Goal: Use online tool/utility: Use online tool/utility

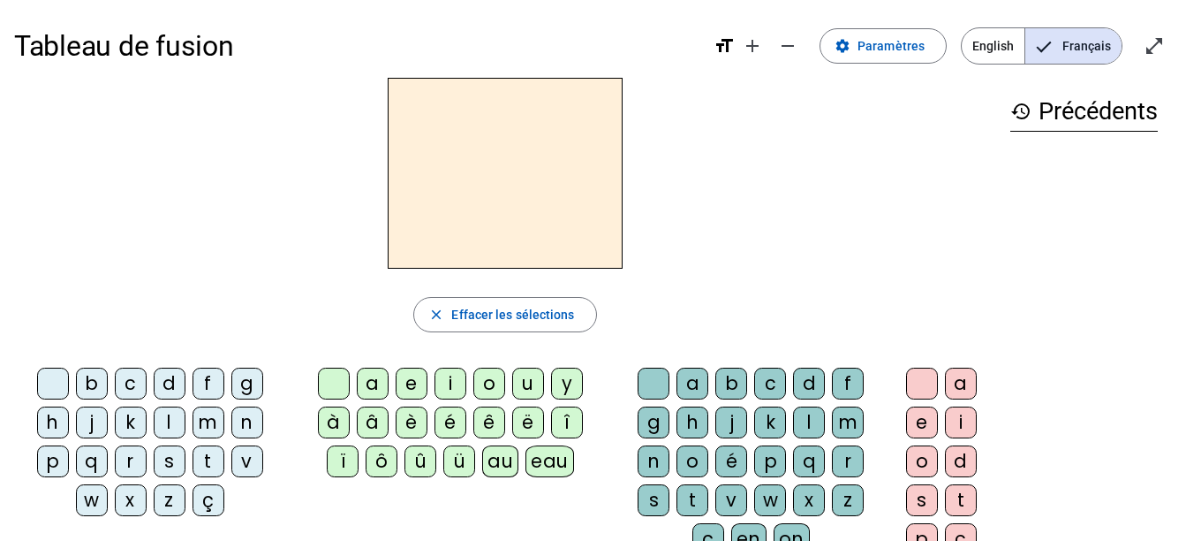
click at [375, 387] on div "a" at bounding box center [373, 383] width 32 height 32
click at [647, 458] on div "n" at bounding box center [654, 461] width 32 height 32
click at [931, 425] on div "e" at bounding box center [922, 422] width 32 height 32
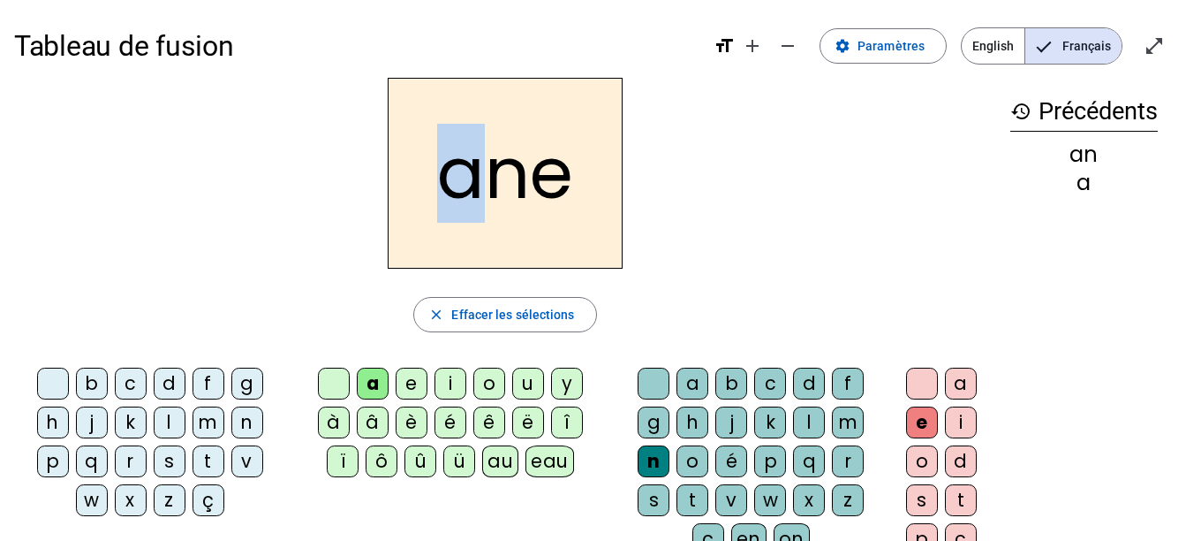
drag, startPoint x: 458, startPoint y: 191, endPoint x: 468, endPoint y: 201, distance: 13.7
click at [468, 201] on h2 "ane" at bounding box center [505, 173] width 235 height 191
drag, startPoint x: 468, startPoint y: 201, endPoint x: 456, endPoint y: 202, distance: 12.5
click at [456, 202] on h2 "ane" at bounding box center [505, 173] width 235 height 191
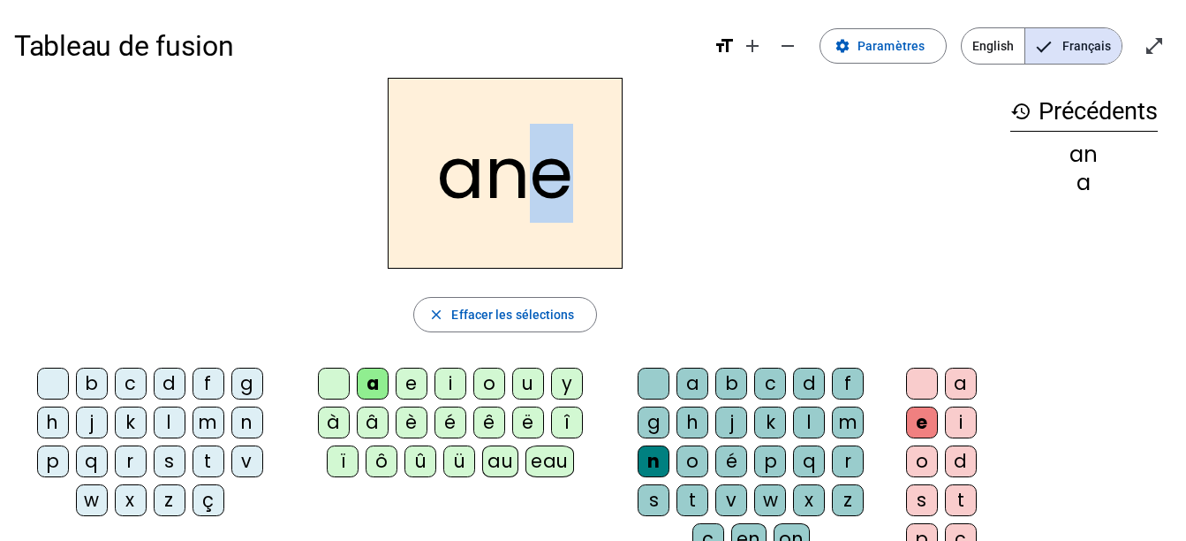
drag, startPoint x: 530, startPoint y: 189, endPoint x: 575, endPoint y: 189, distance: 45.0
click at [575, 189] on h2 "ane" at bounding box center [505, 173] width 235 height 191
click at [579, 196] on h2 "ane" at bounding box center [505, 173] width 235 height 191
click at [832, 427] on div "m" at bounding box center [848, 422] width 32 height 32
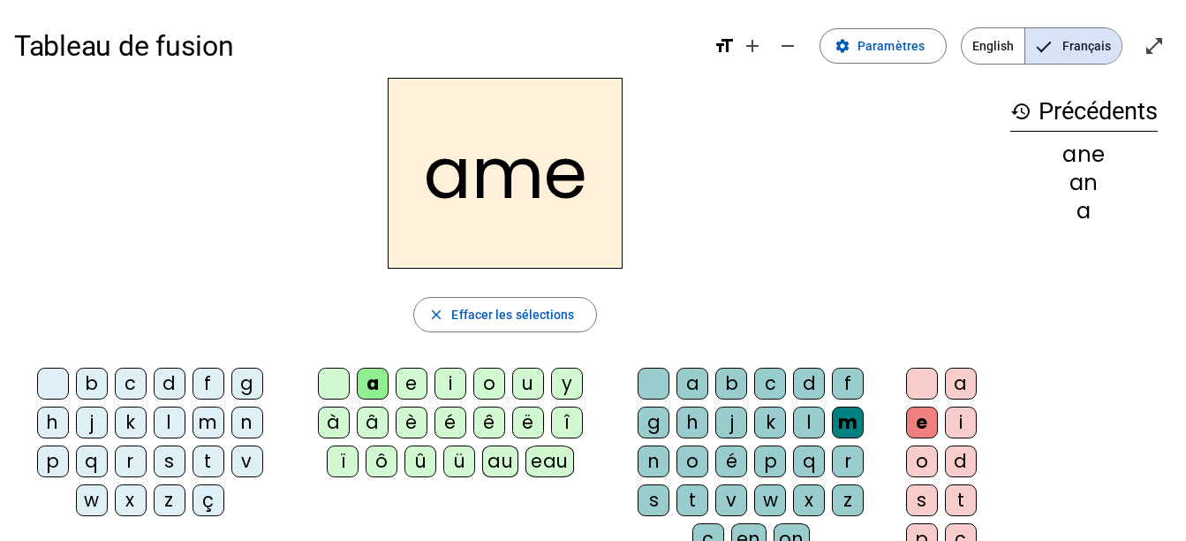
click at [658, 410] on div "g" at bounding box center [654, 422] width 32 height 32
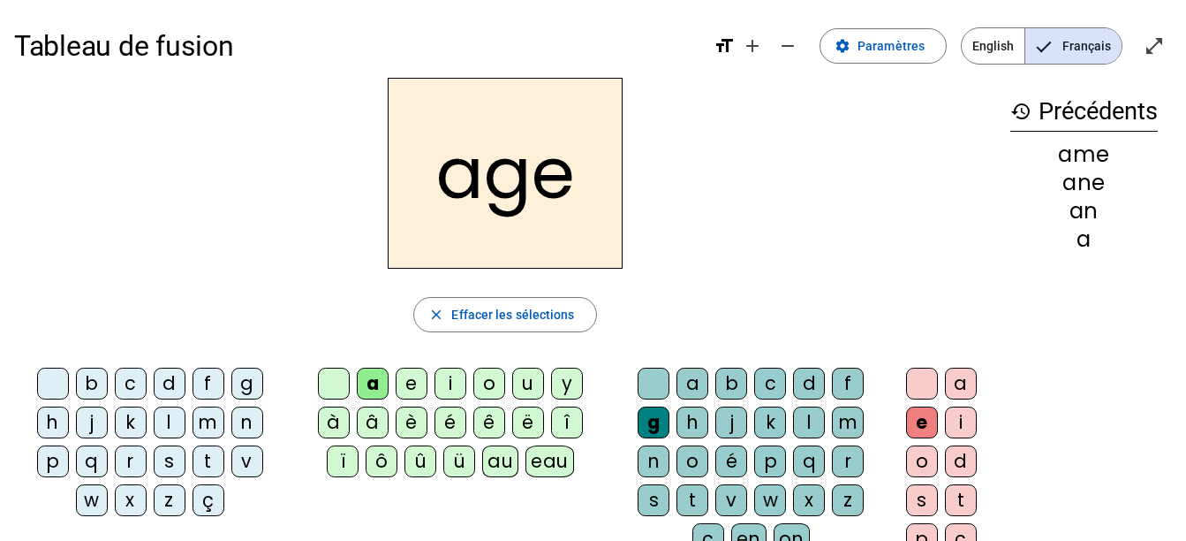
click at [47, 461] on div "p" at bounding box center [53, 461] width 32 height 32
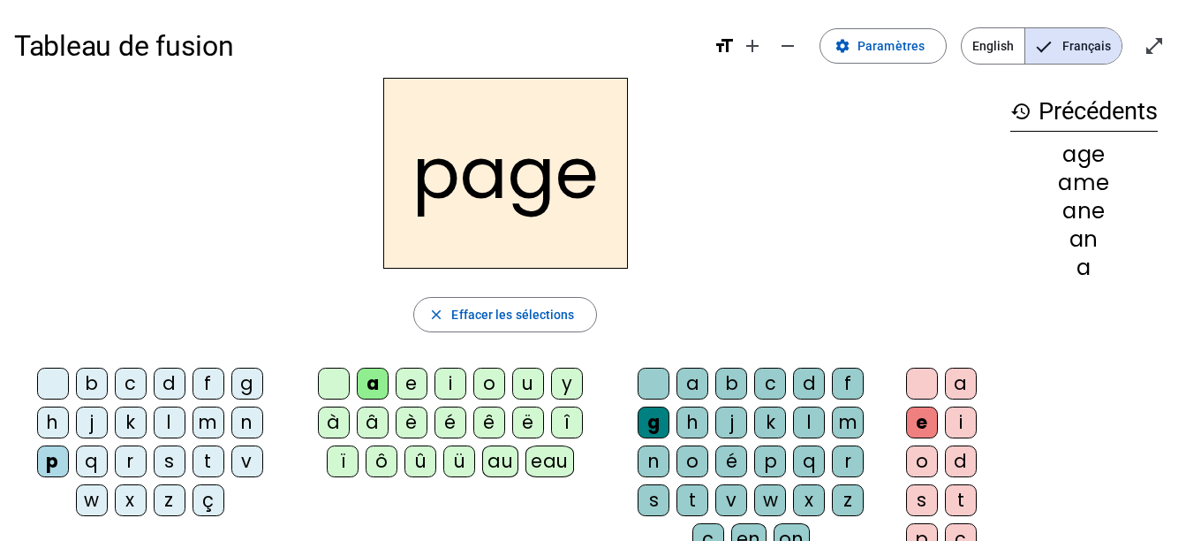
click at [164, 465] on div "s" at bounding box center [170, 461] width 32 height 32
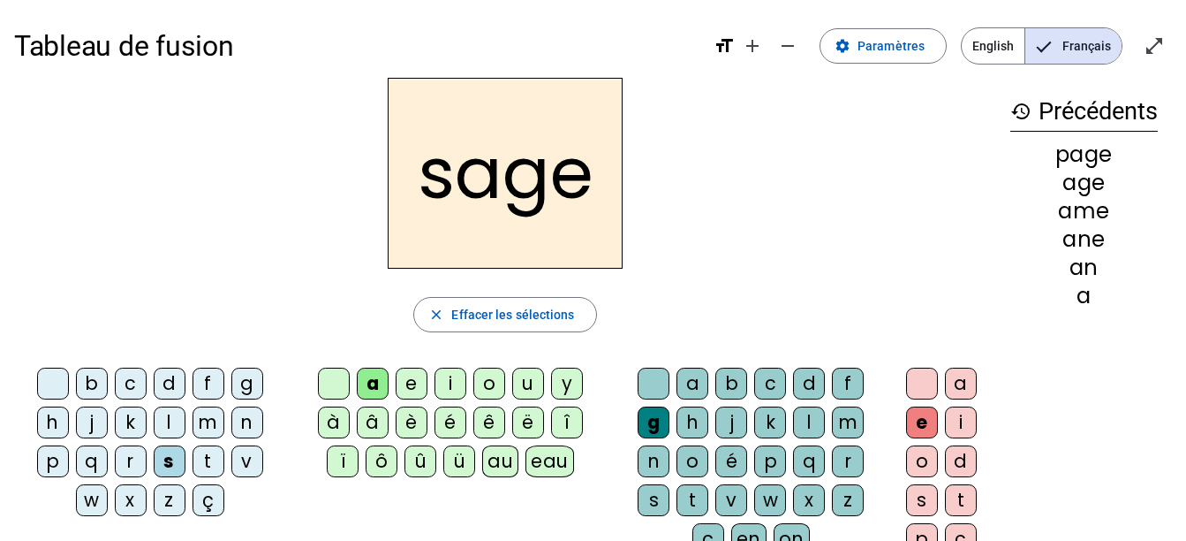
click at [238, 425] on div "n" at bounding box center [247, 422] width 32 height 32
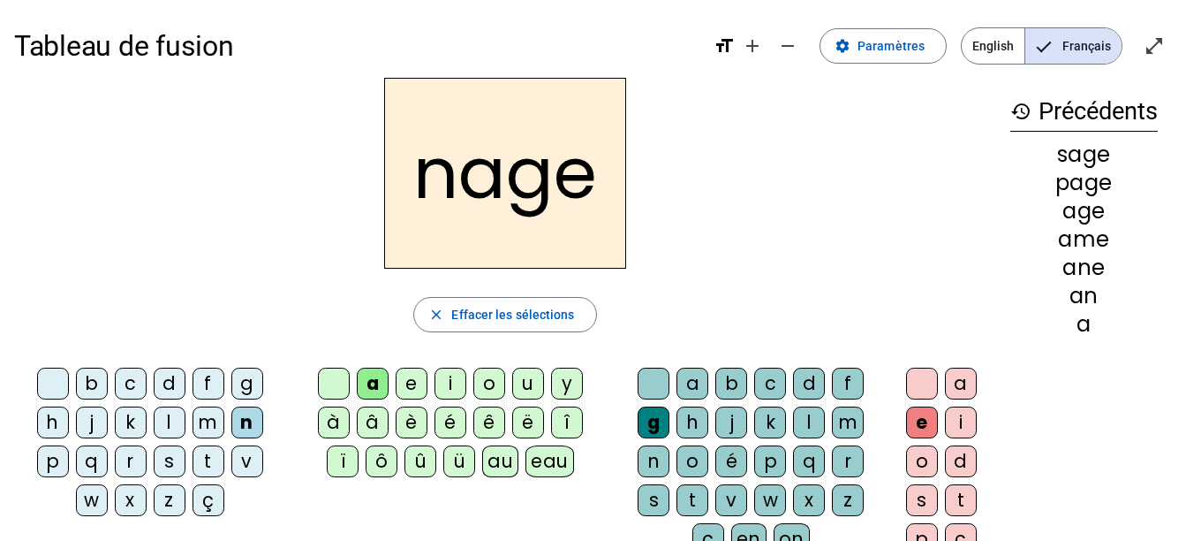
click at [203, 412] on div "m" at bounding box center [209, 422] width 32 height 32
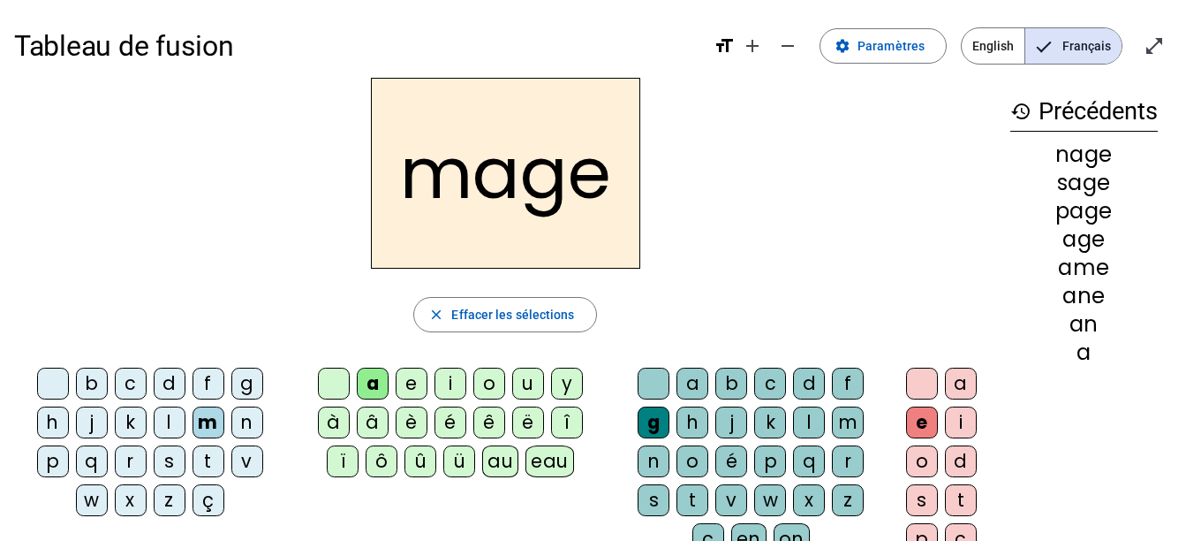
click at [517, 377] on div "u" at bounding box center [528, 383] width 32 height 32
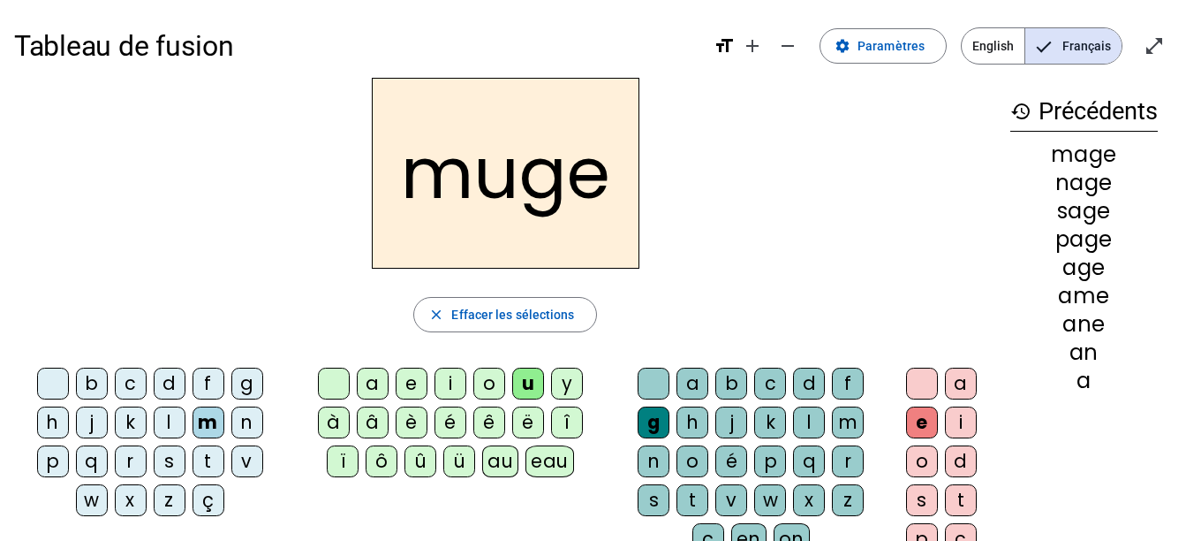
drag, startPoint x: 174, startPoint y: 416, endPoint x: 159, endPoint y: 329, distance: 88.7
click at [173, 416] on div "l" at bounding box center [170, 422] width 32 height 32
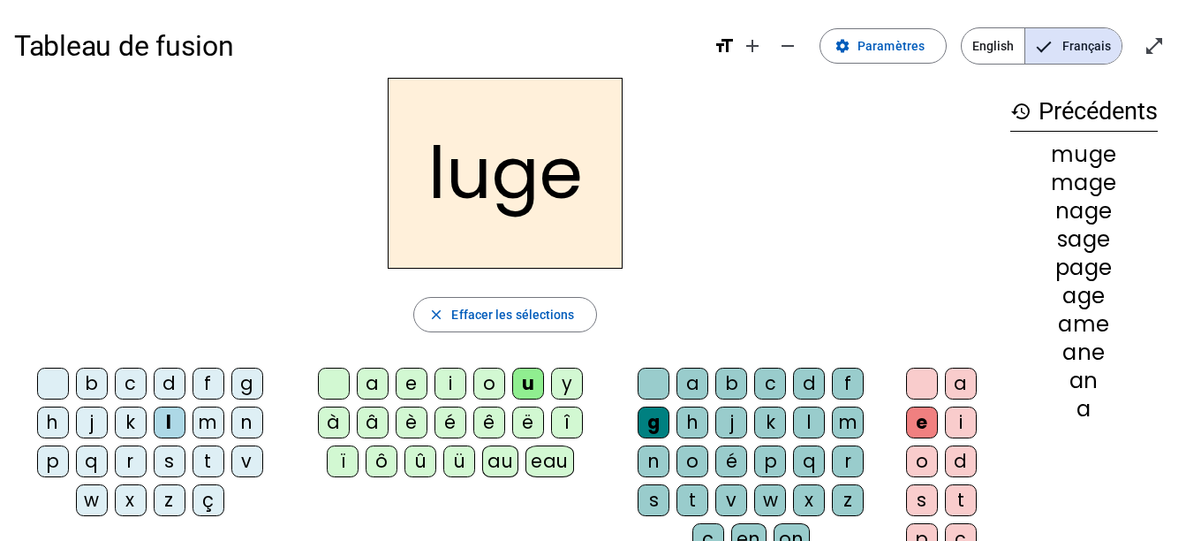
click at [480, 385] on div "o" at bounding box center [489, 383] width 32 height 32
